Goal: Task Accomplishment & Management: Use online tool/utility

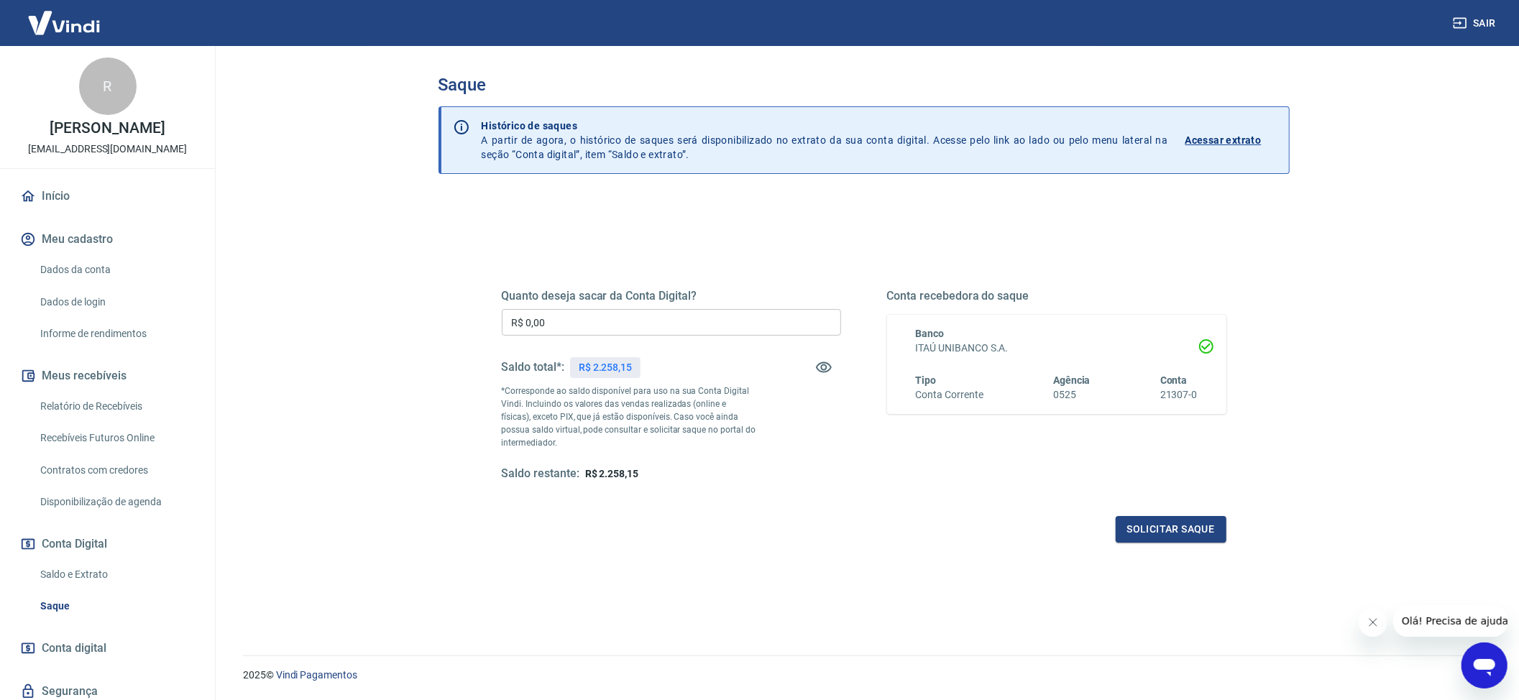
click at [567, 329] on input "R$ 0,00" at bounding box center [671, 322] width 339 height 27
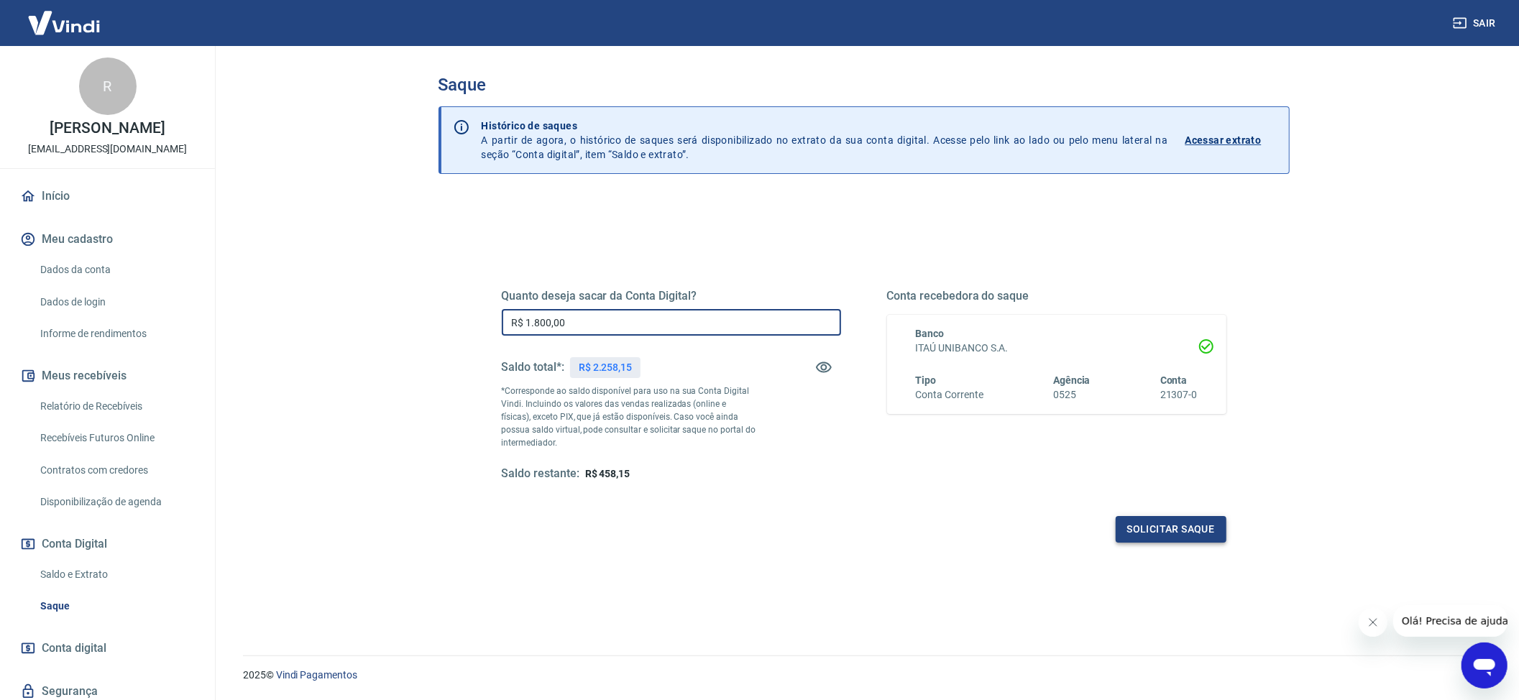
type input "R$ 1.800,00"
click at [1165, 525] on button "Solicitar saque" at bounding box center [1171, 529] width 111 height 27
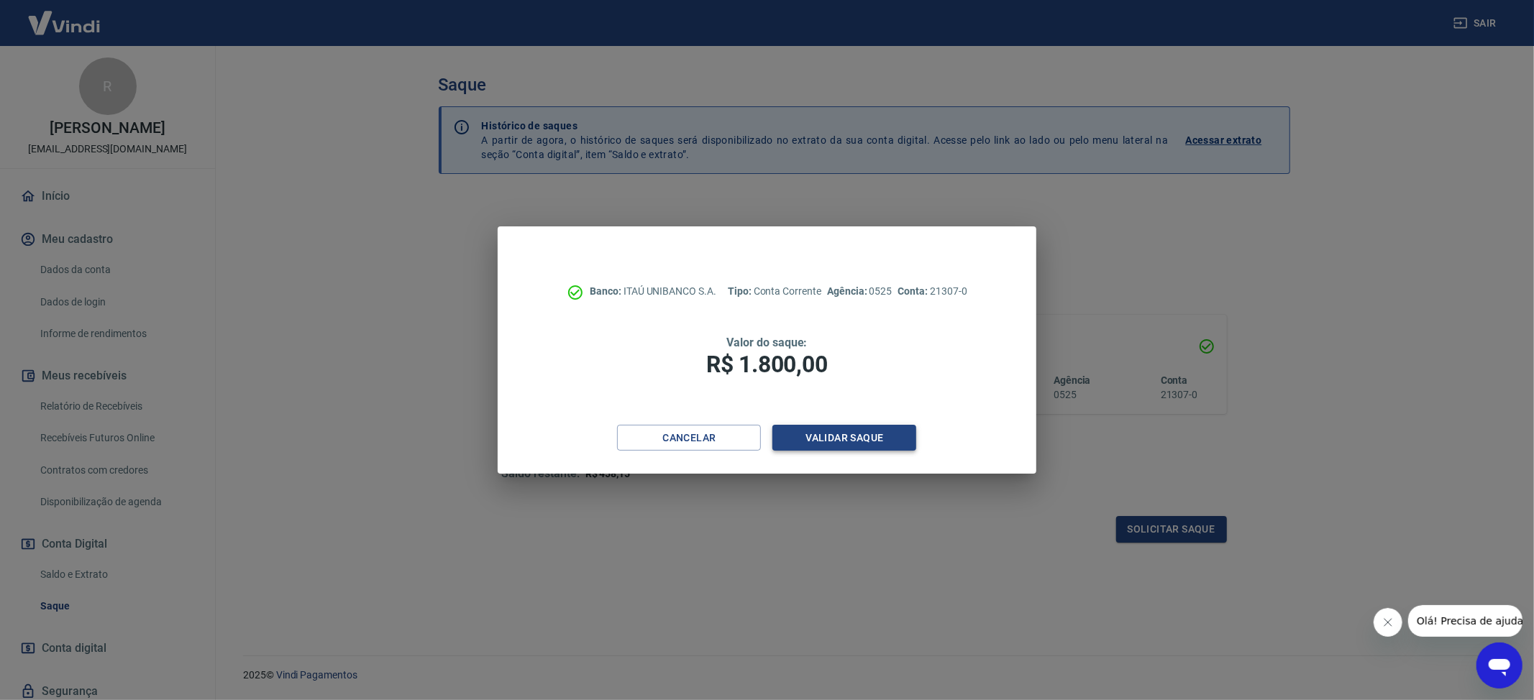
click at [826, 436] on button "Validar saque" at bounding box center [844, 438] width 144 height 27
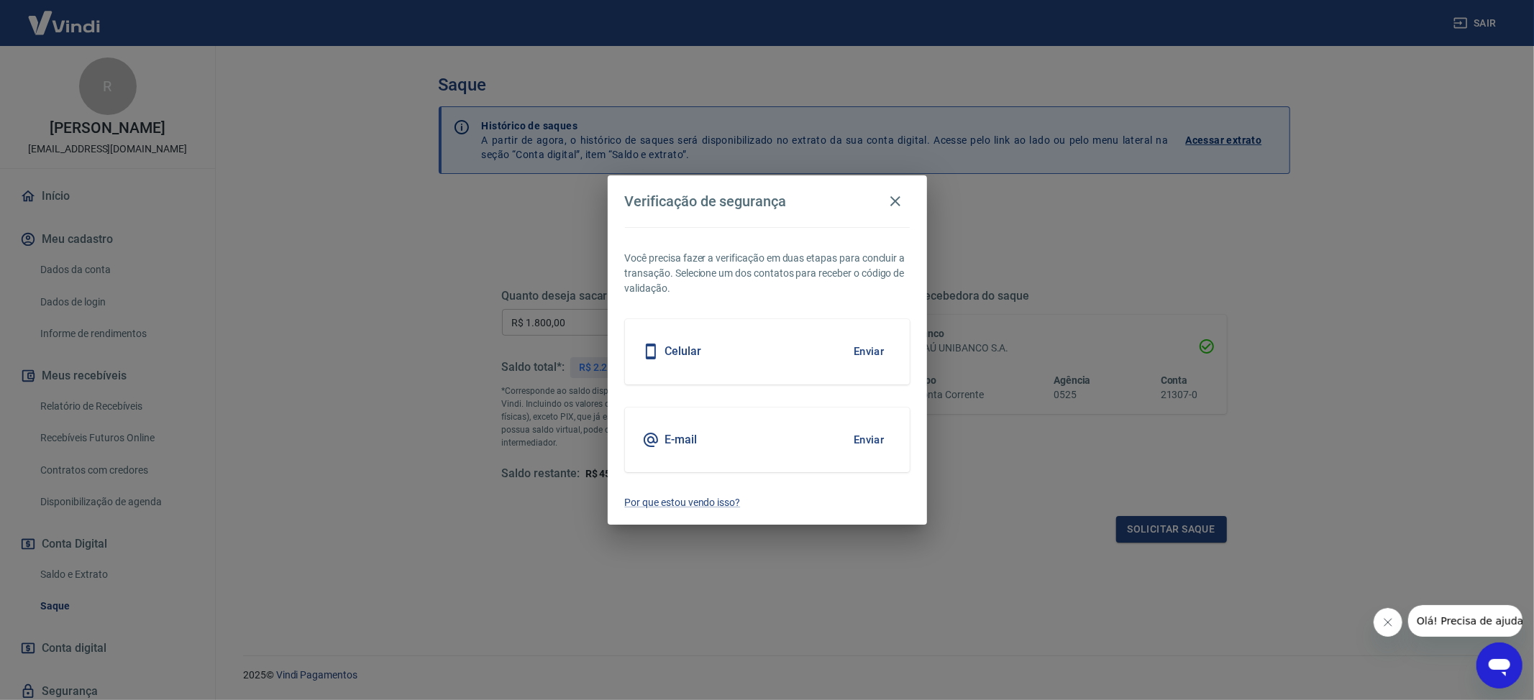
click at [874, 444] on button "Enviar" at bounding box center [869, 440] width 47 height 30
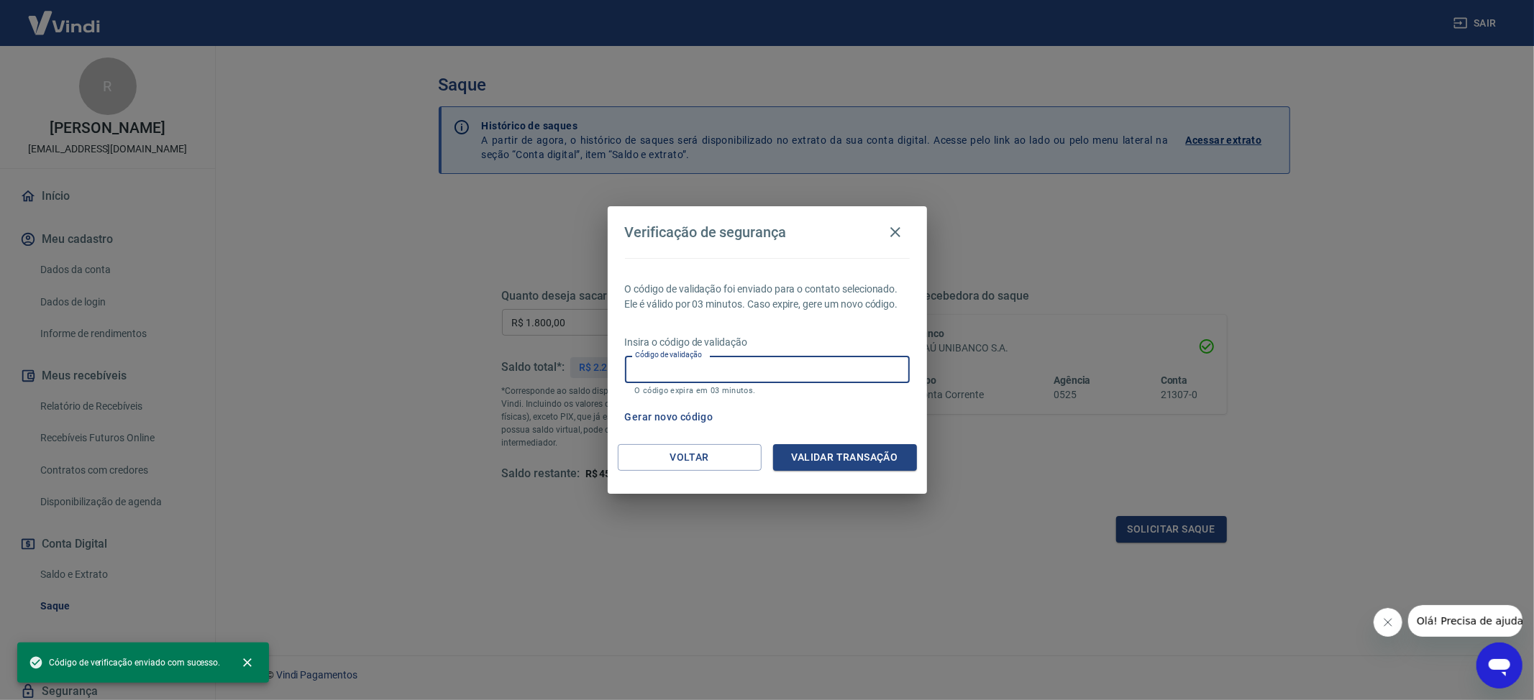
click at [683, 369] on input "Código de validação" at bounding box center [767, 369] width 285 height 27
paste input "769051"
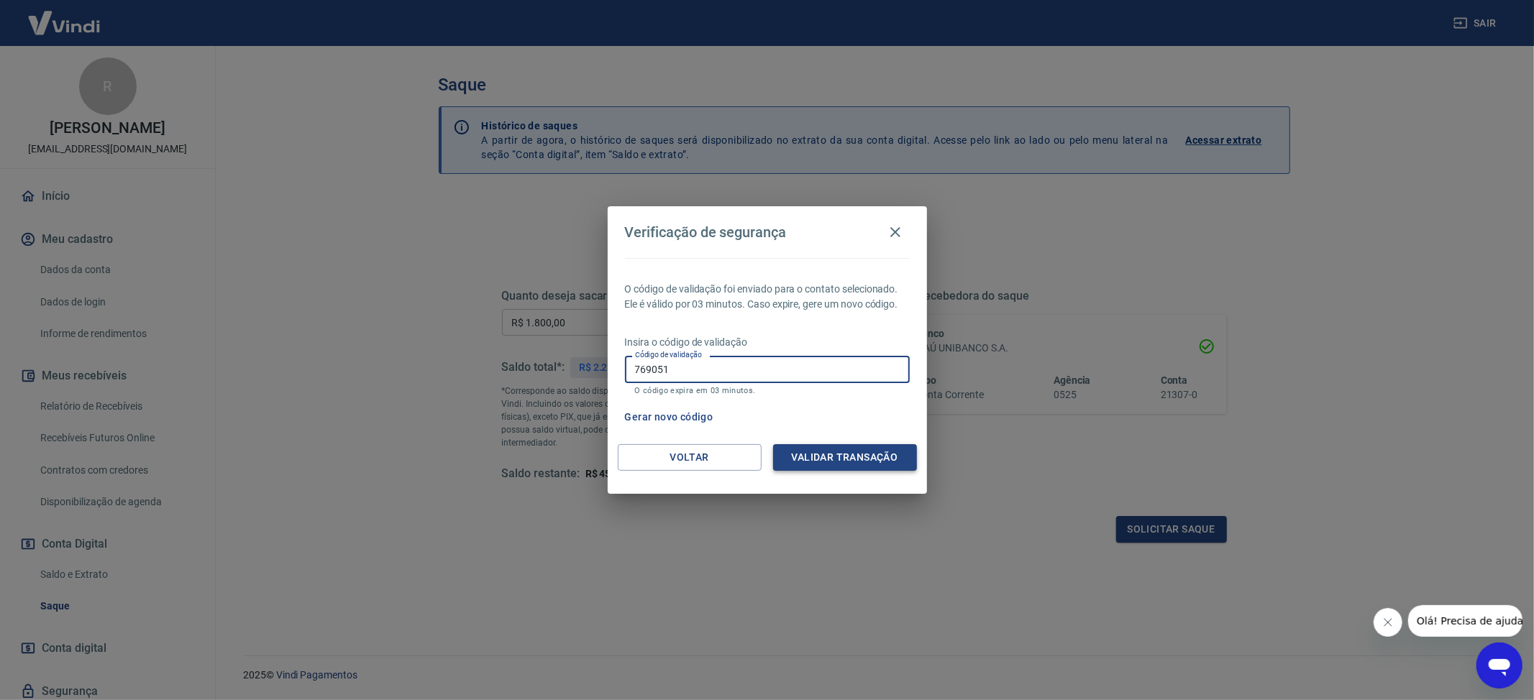
type input "769051"
click at [882, 453] on button "Validar transação" at bounding box center [845, 457] width 144 height 27
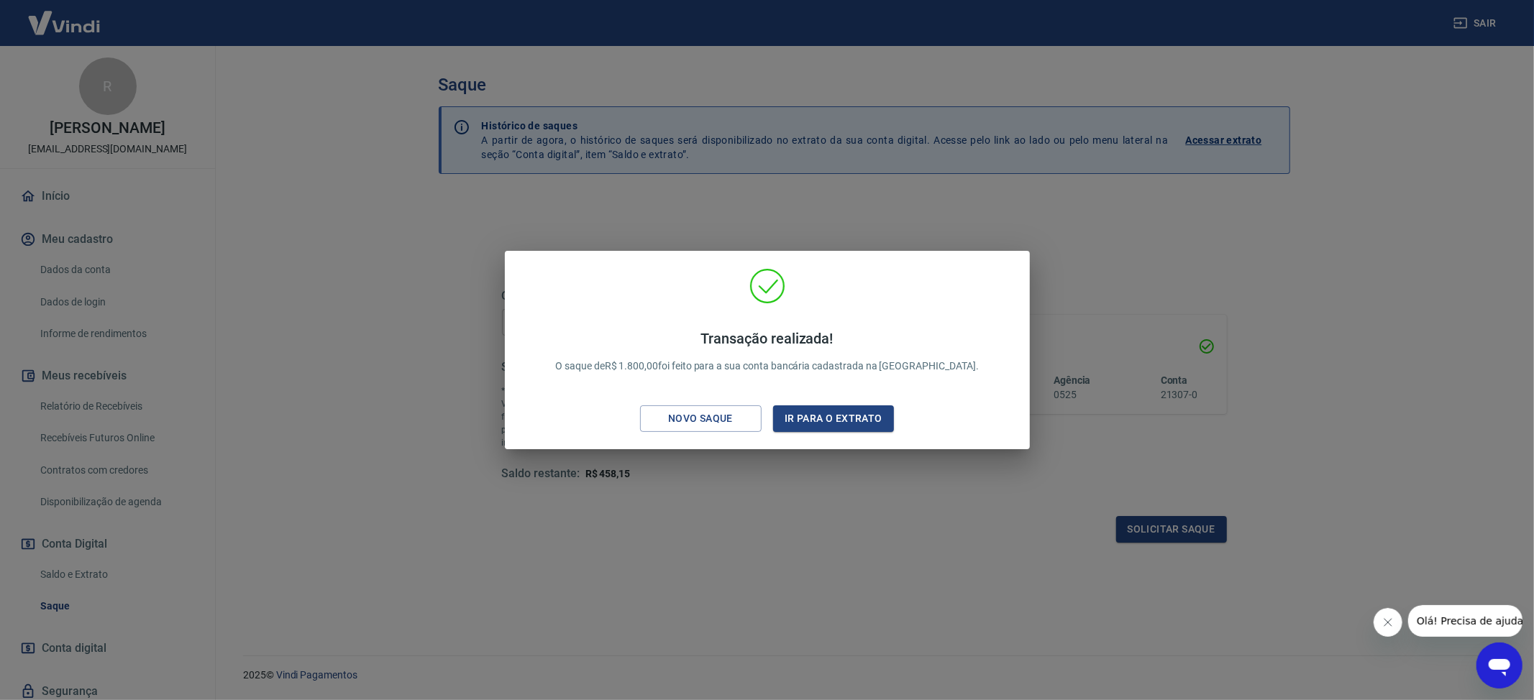
click at [1085, 286] on div "Transação realizada! O saque de R$ 1.800,00 foi feito para a sua conta bancária…" at bounding box center [767, 350] width 1534 height 700
